Goal: Information Seeking & Learning: Learn about a topic

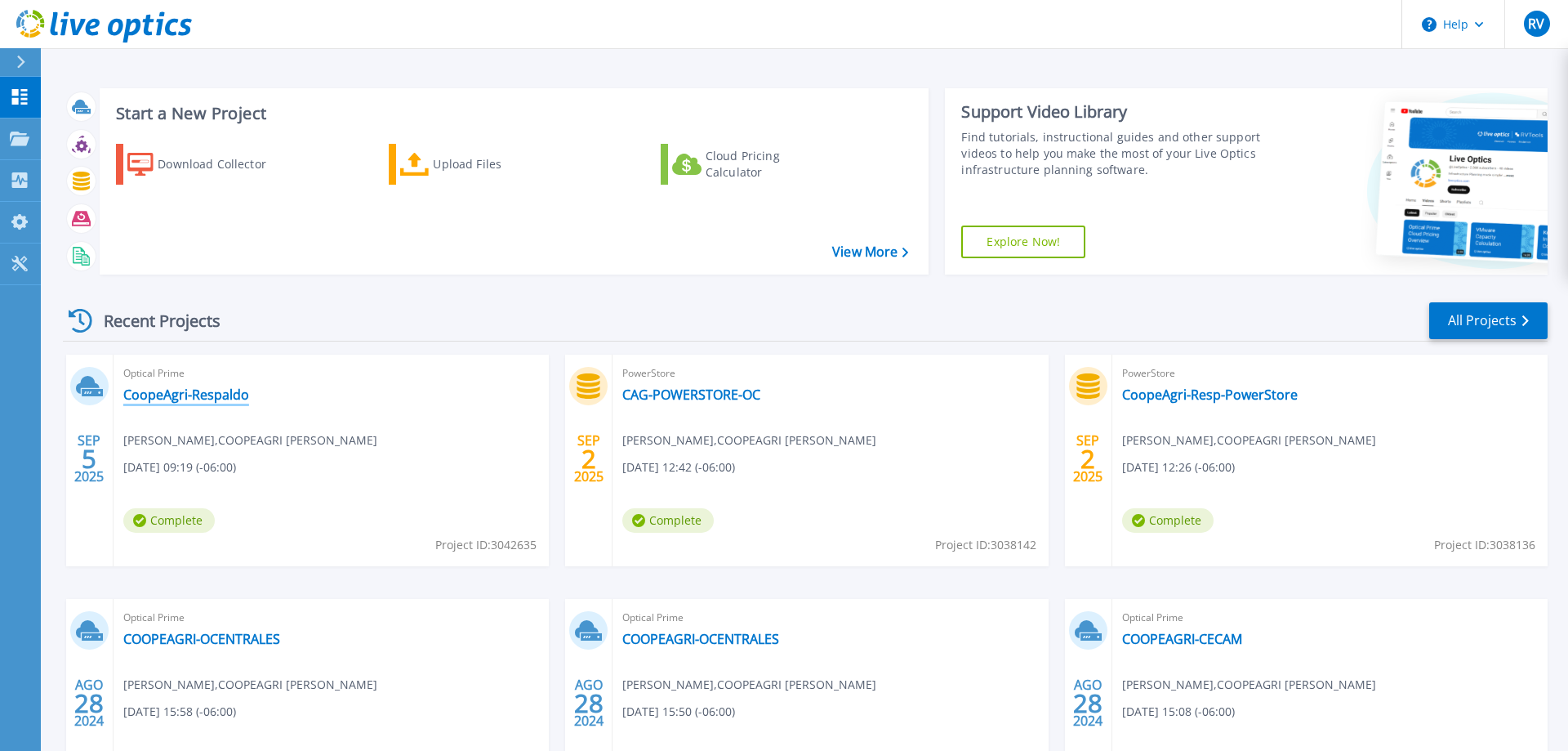
click at [203, 399] on link "CoopeAgri-Respaldo" at bounding box center [186, 394] width 126 height 16
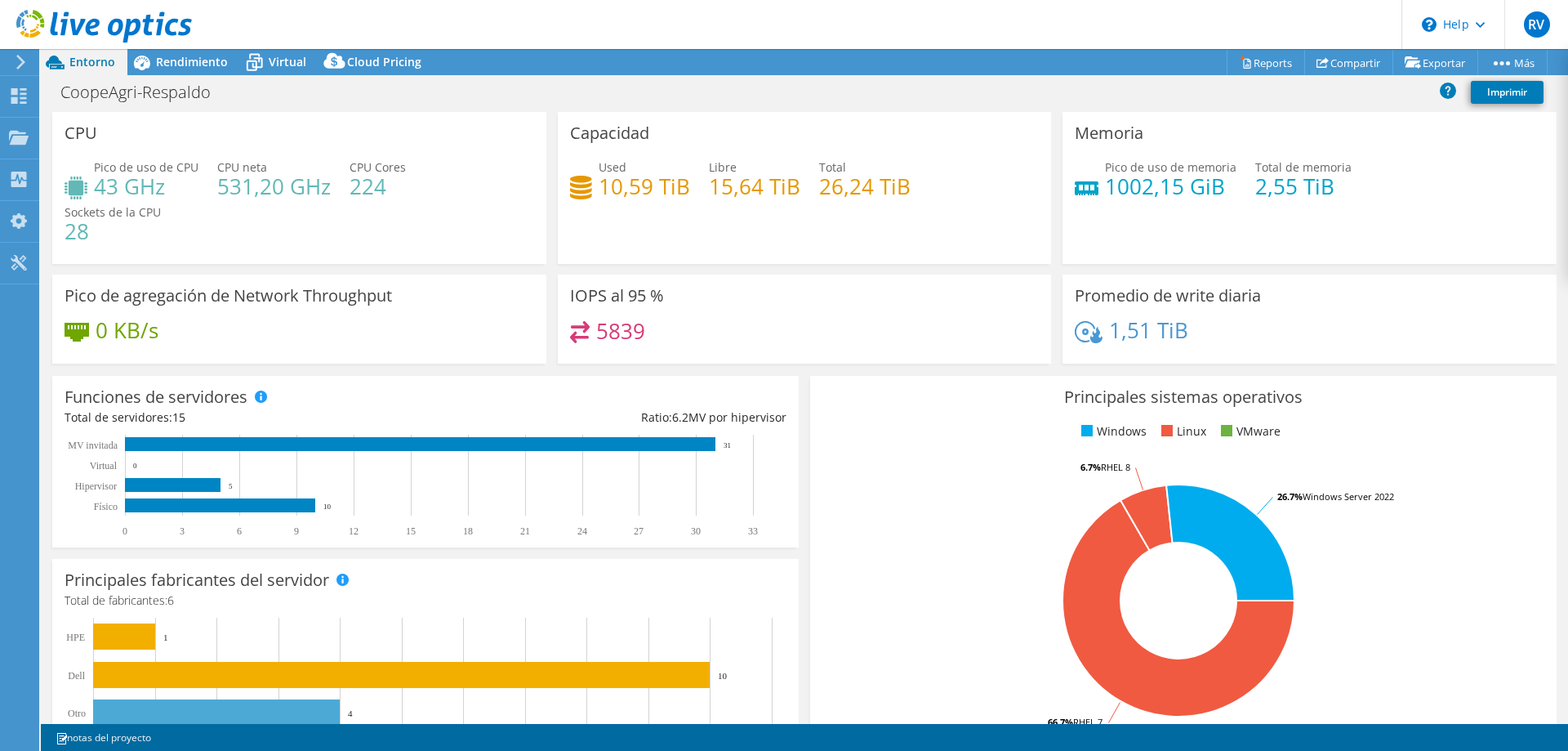
select select "USD"
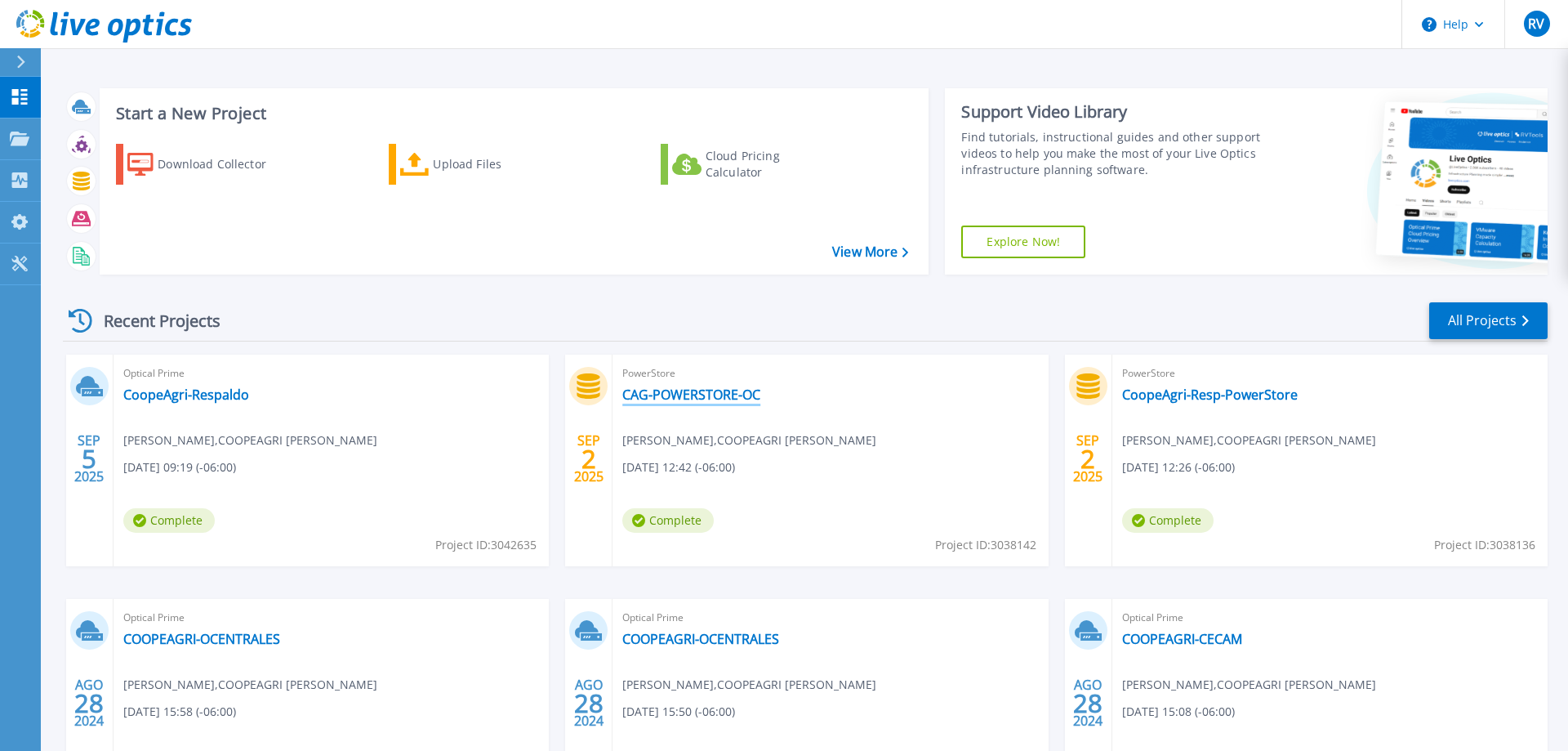
click at [731, 394] on link "CAG-POWERSTORE-OC" at bounding box center [691, 394] width 138 height 16
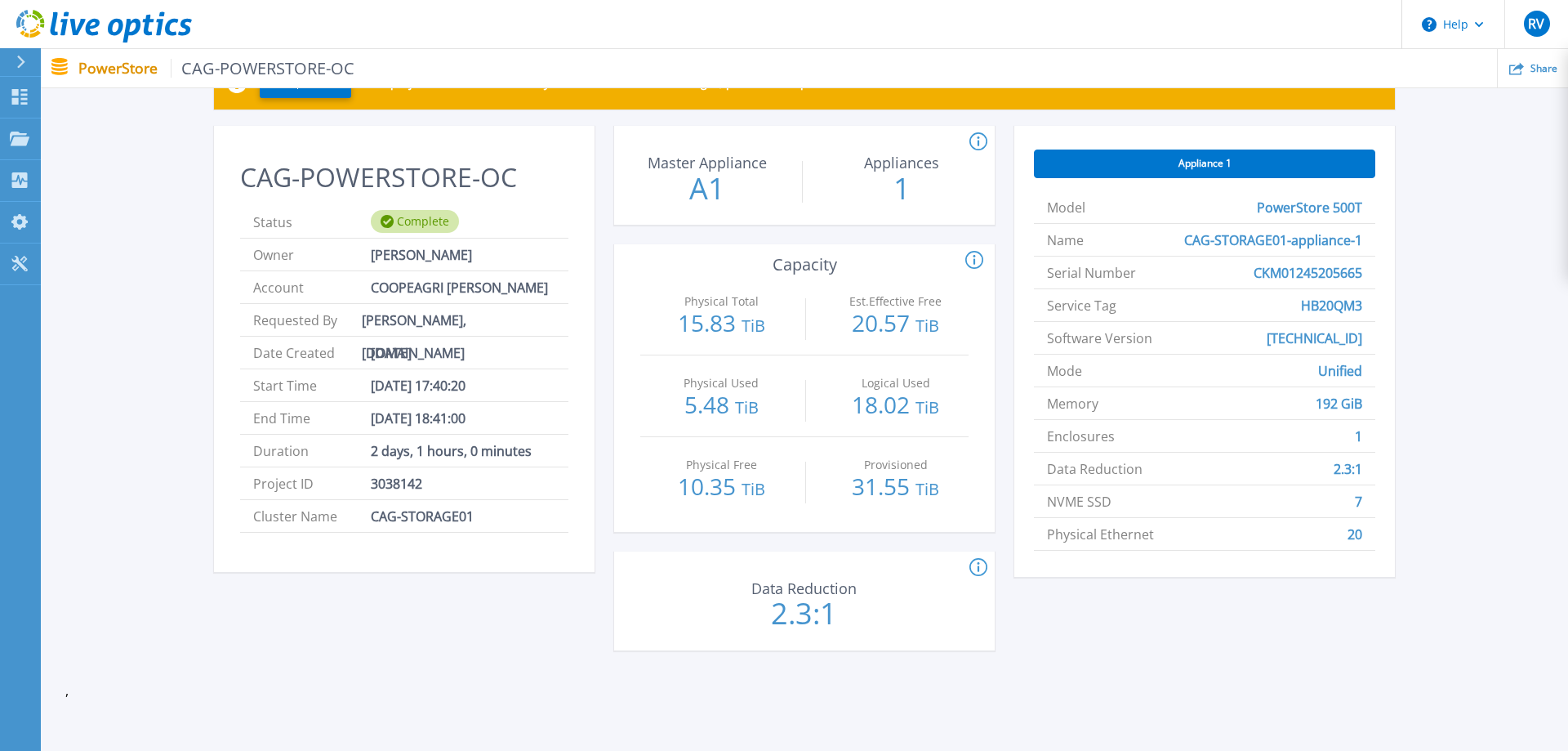
scroll to position [36, 0]
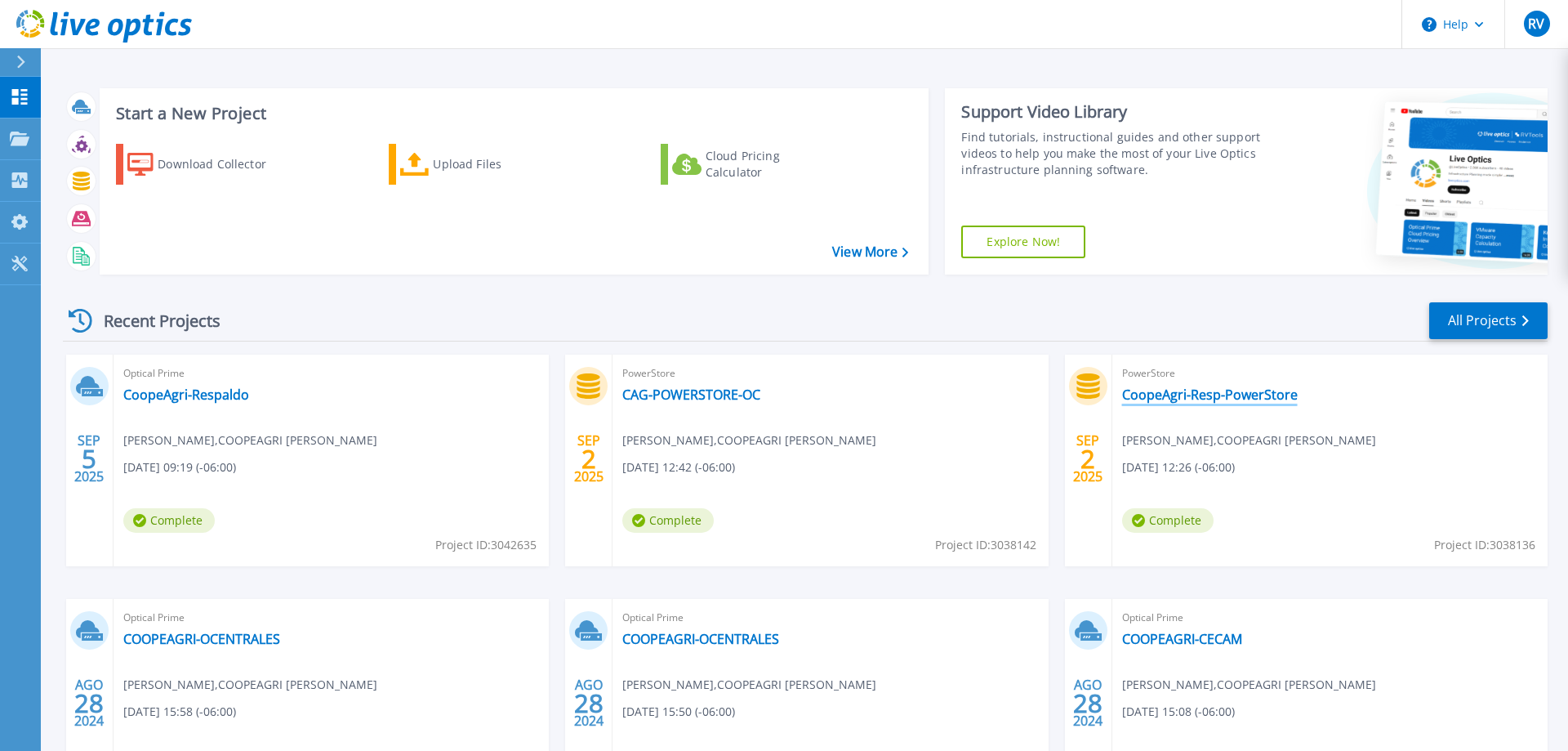
click at [1185, 400] on link "CoopeAgri-Resp-PowerStore" at bounding box center [1209, 394] width 176 height 16
click at [218, 398] on link "CoopeAgri-Respaldo" at bounding box center [186, 394] width 126 height 16
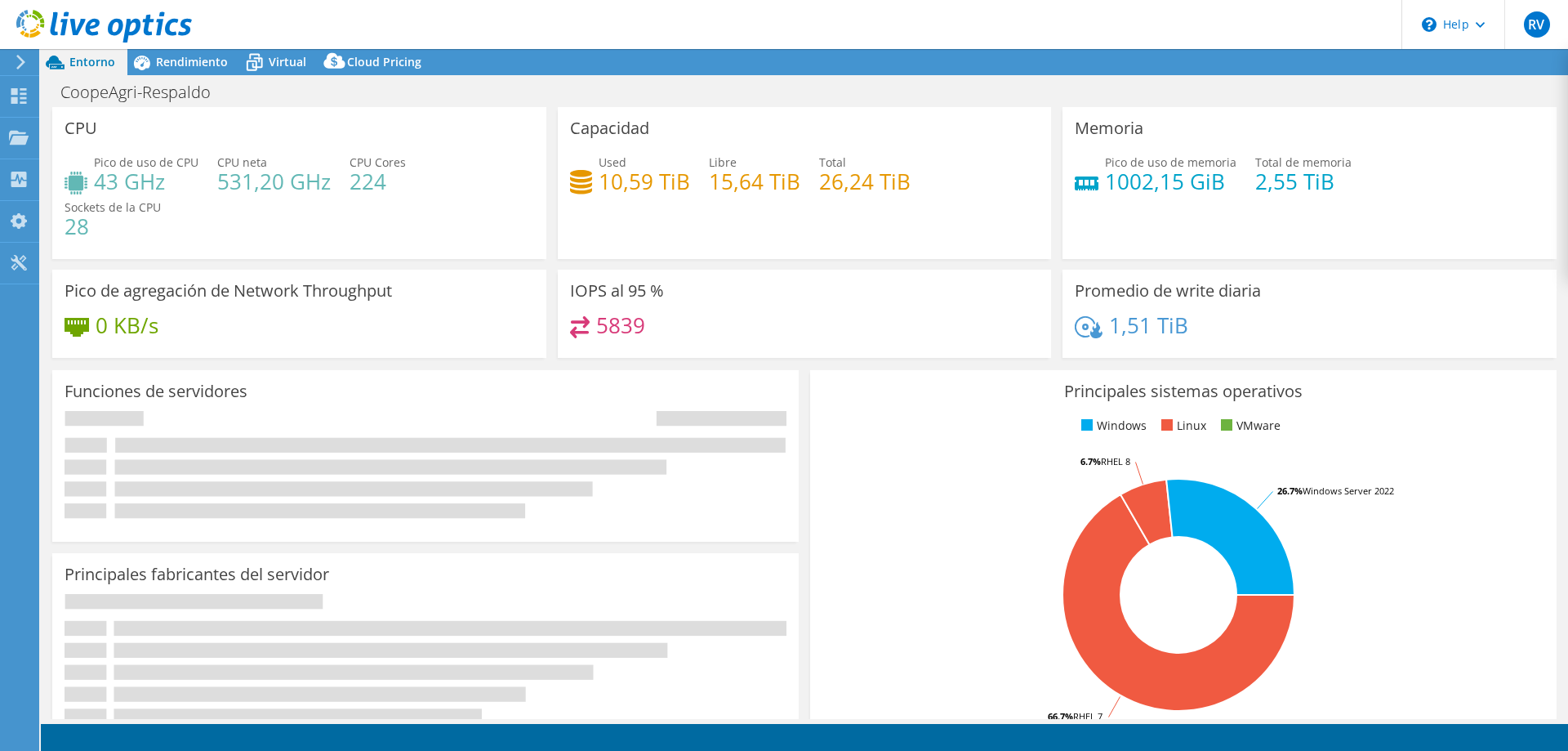
select select "USD"
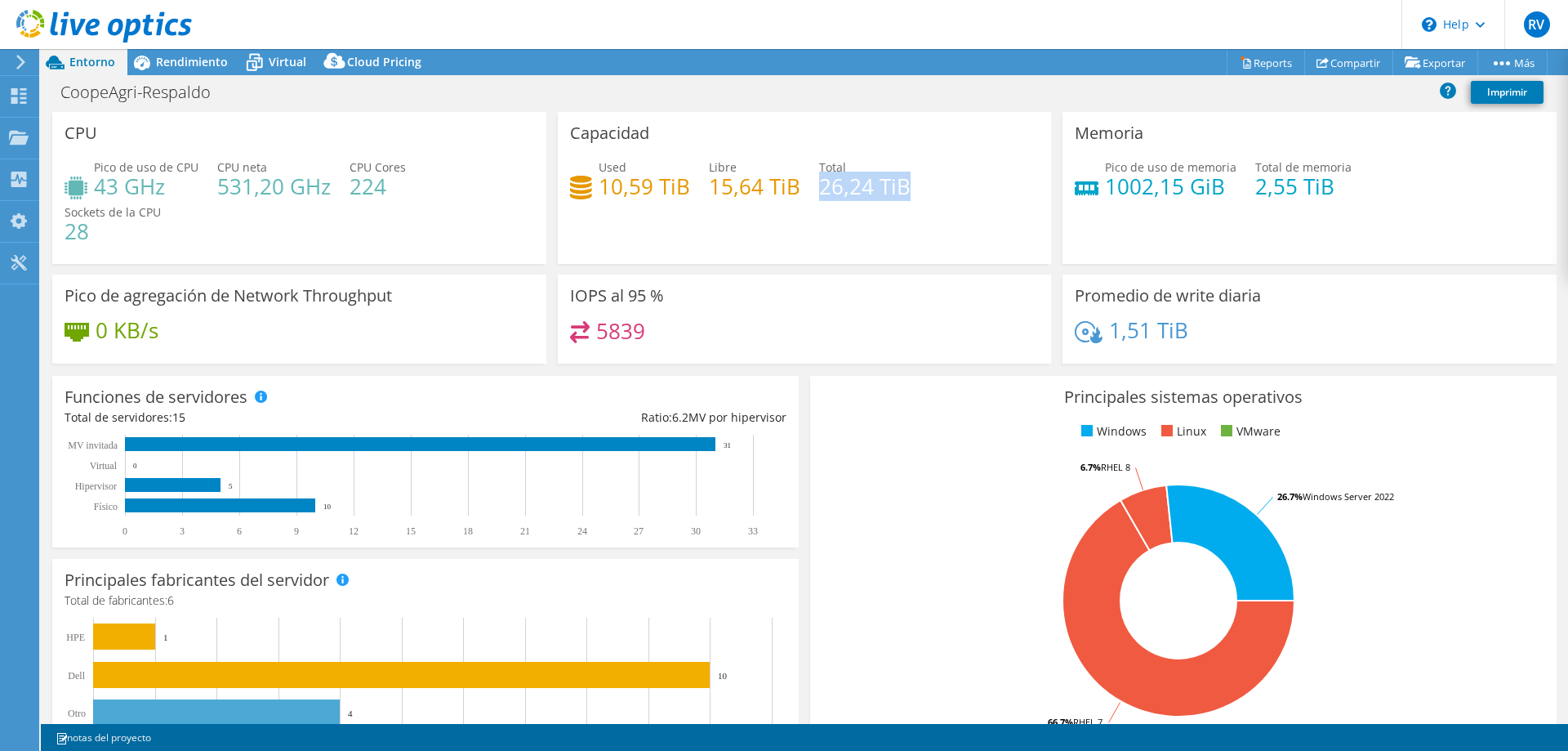
drag, startPoint x: 819, startPoint y: 185, endPoint x: 911, endPoint y: 191, distance: 92.2
click at [911, 191] on div "Used 10,59 TiB Libre 15,64 TiB Total 26,24 TiB" at bounding box center [804, 185] width 470 height 53
click at [604, 178] on h4 "10,59 TiB" at bounding box center [644, 186] width 92 height 18
drag, startPoint x: 613, startPoint y: 188, endPoint x: 685, endPoint y: 191, distance: 72.1
click at [685, 191] on h4 "10,59 TiB" at bounding box center [644, 186] width 92 height 18
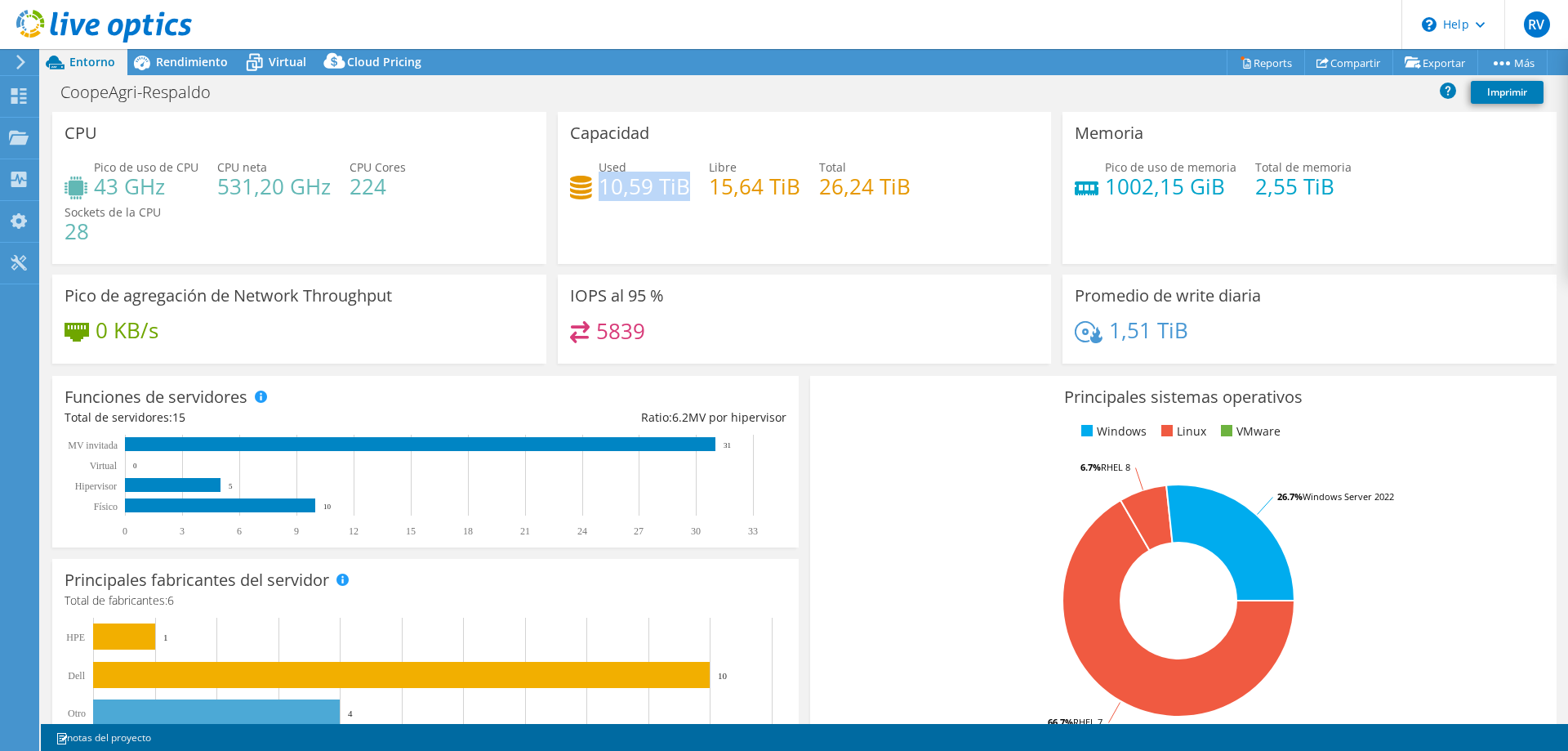
click at [633, 185] on h4 "10,59 TiB" at bounding box center [644, 186] width 92 height 18
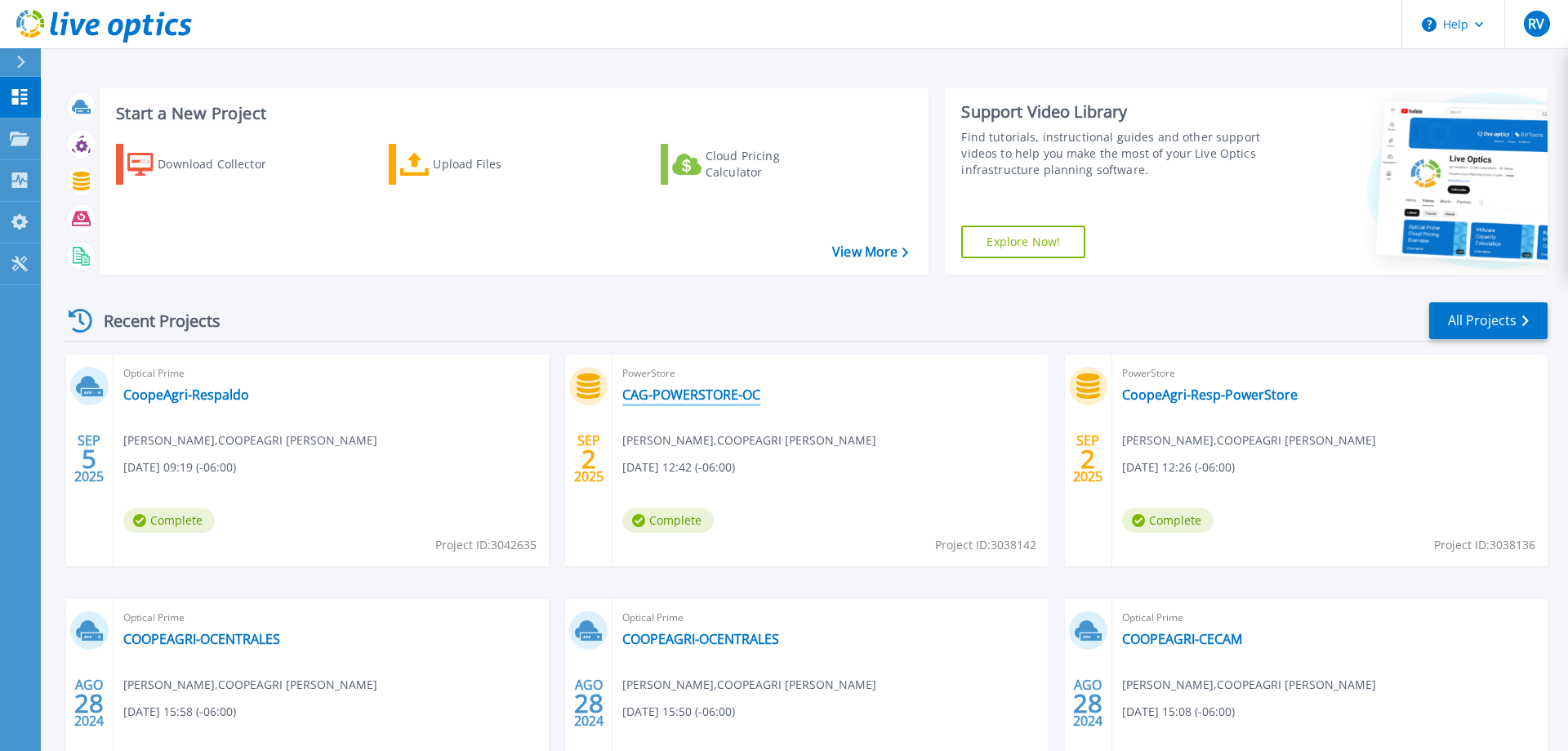
click at [712, 394] on link "CAG-POWERSTORE-OC" at bounding box center [691, 394] width 138 height 16
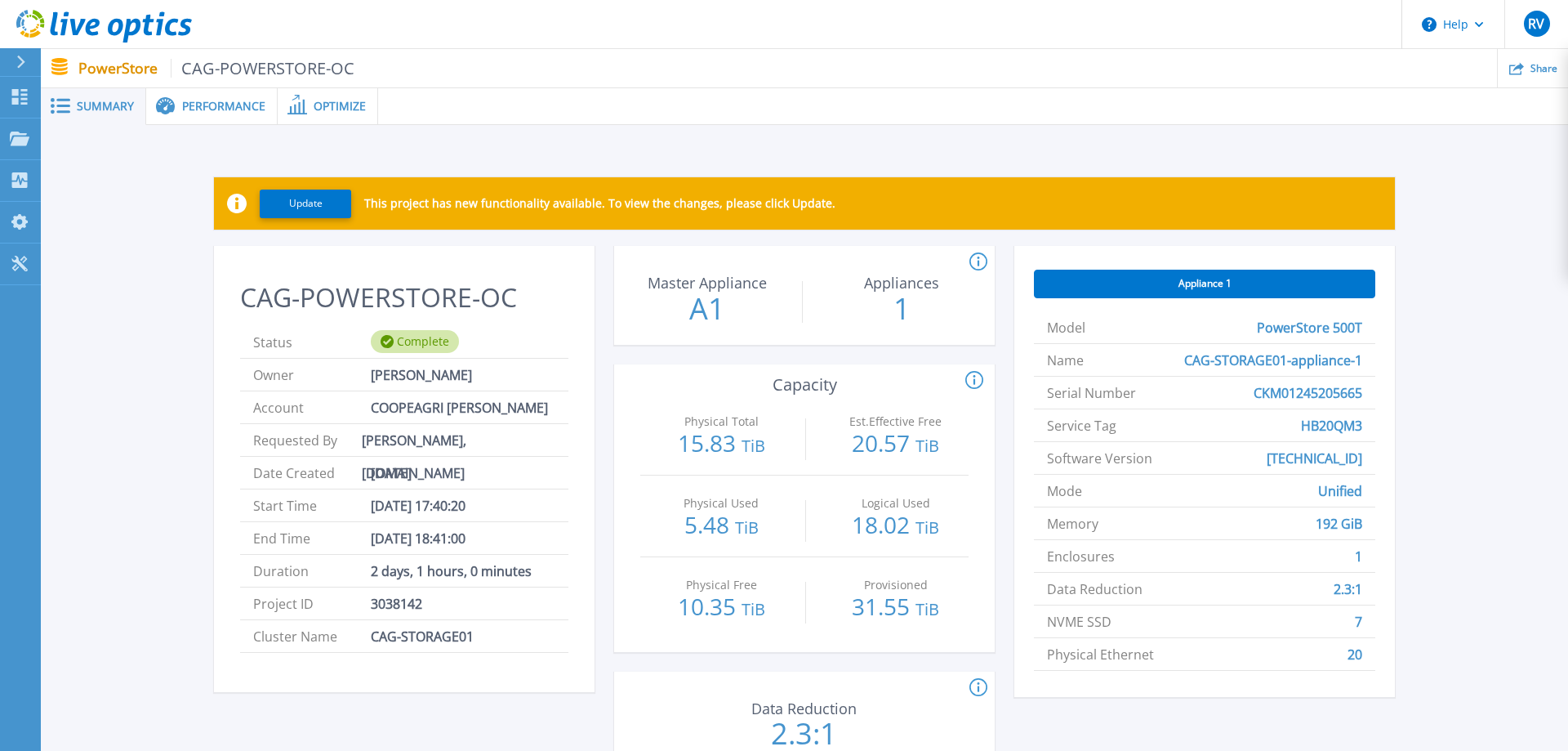
scroll to position [83, 0]
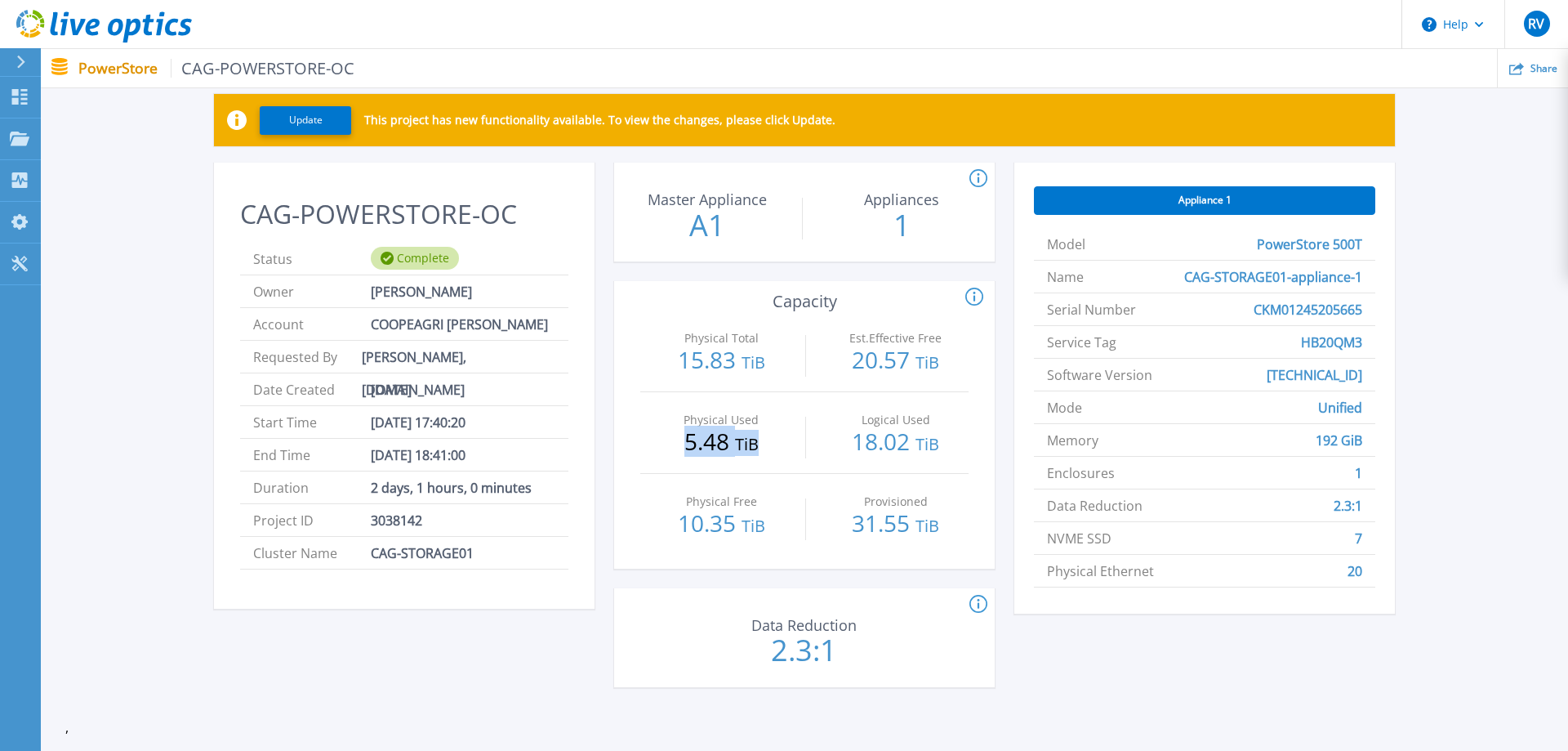
drag, startPoint x: 685, startPoint y: 439, endPoint x: 762, endPoint y: 444, distance: 77.2
click at [762, 444] on p "5.48 TiB" at bounding box center [721, 443] width 147 height 26
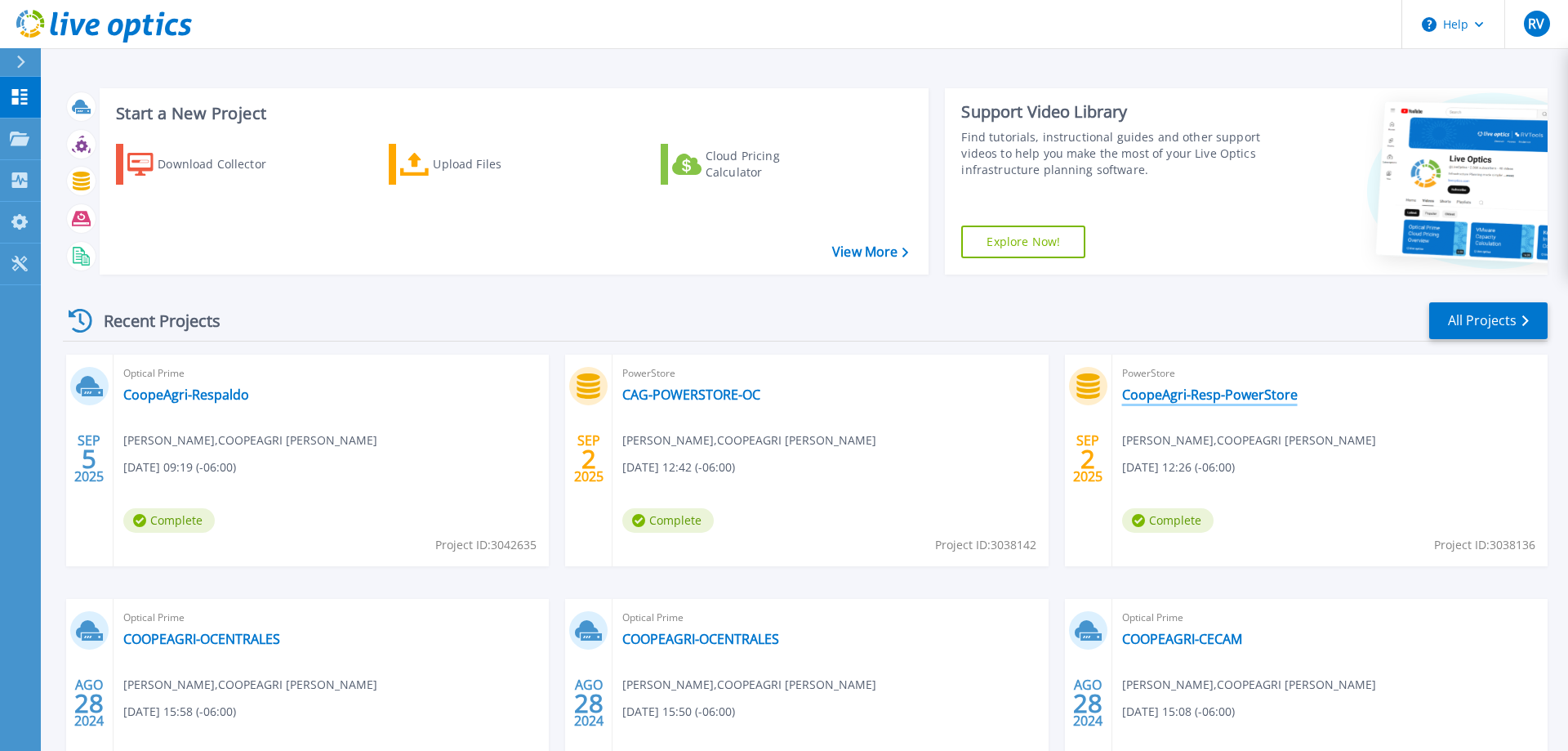
click at [1206, 390] on link "CoopeAgri-Resp-PowerStore" at bounding box center [1209, 394] width 176 height 16
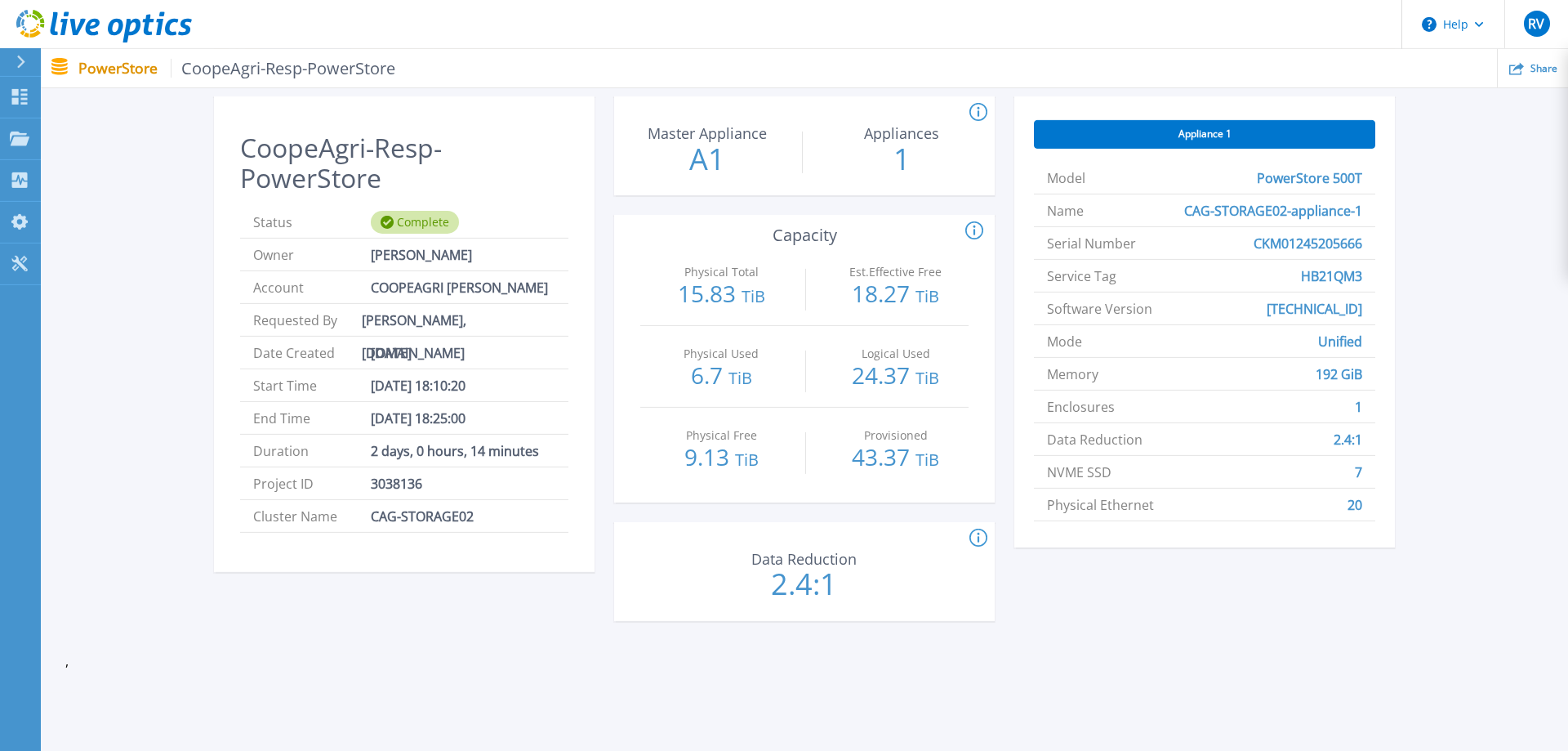
scroll to position [166, 0]
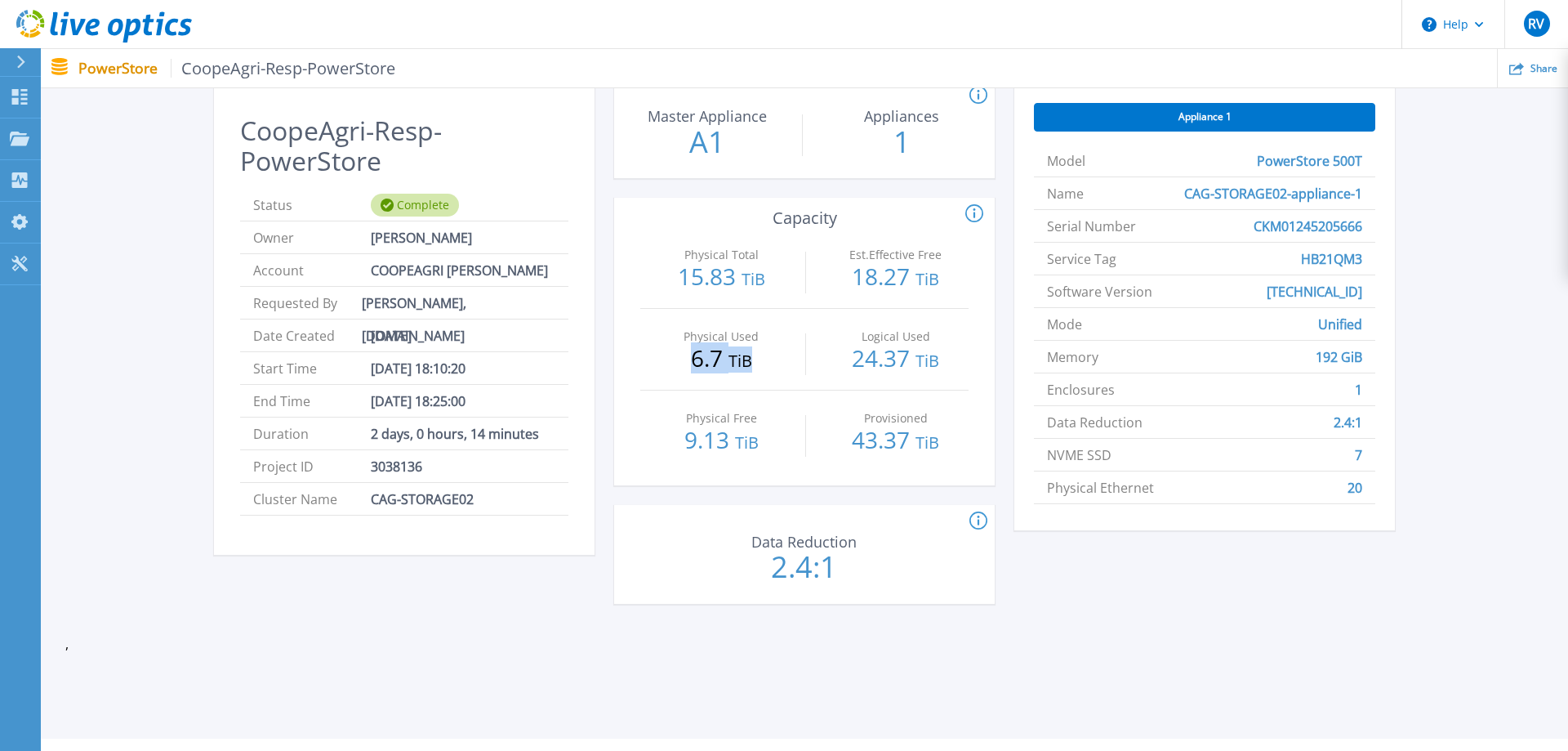
drag, startPoint x: 695, startPoint y: 358, endPoint x: 751, endPoint y: 359, distance: 56.0
click at [751, 359] on p "6.7 TiB" at bounding box center [721, 360] width 147 height 26
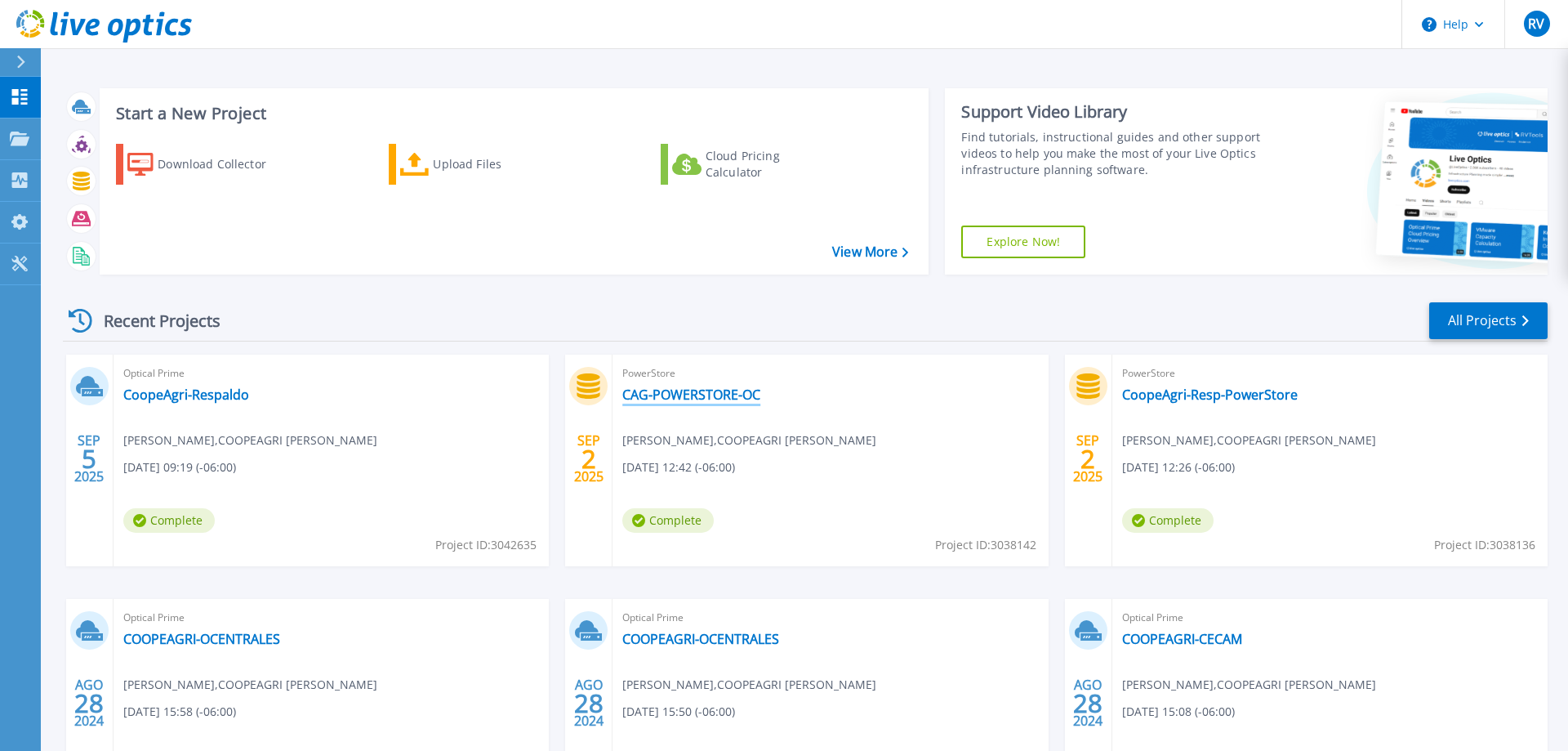
click at [706, 393] on link "CAG-POWERSTORE-OC" at bounding box center [691, 394] width 138 height 16
